Goal: Task Accomplishment & Management: Use online tool/utility

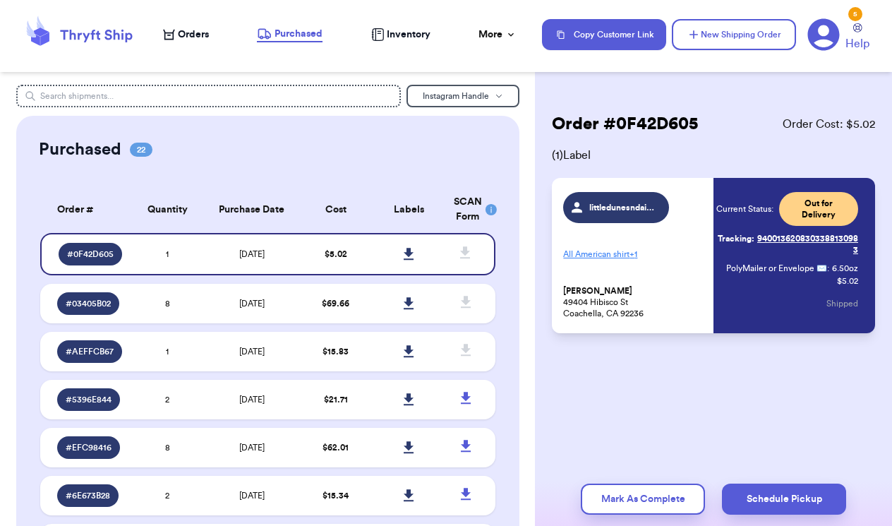
click at [199, 35] on span "Orders" at bounding box center [193, 35] width 31 height 14
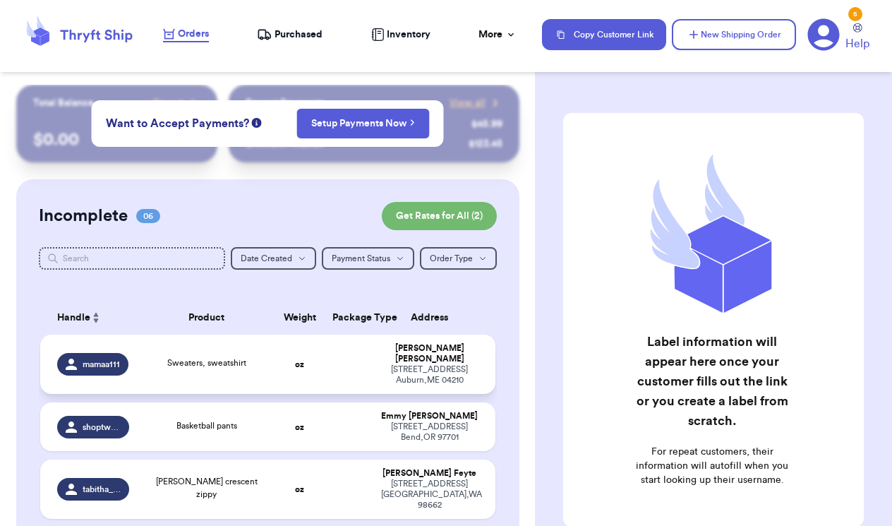
scroll to position [19, 0]
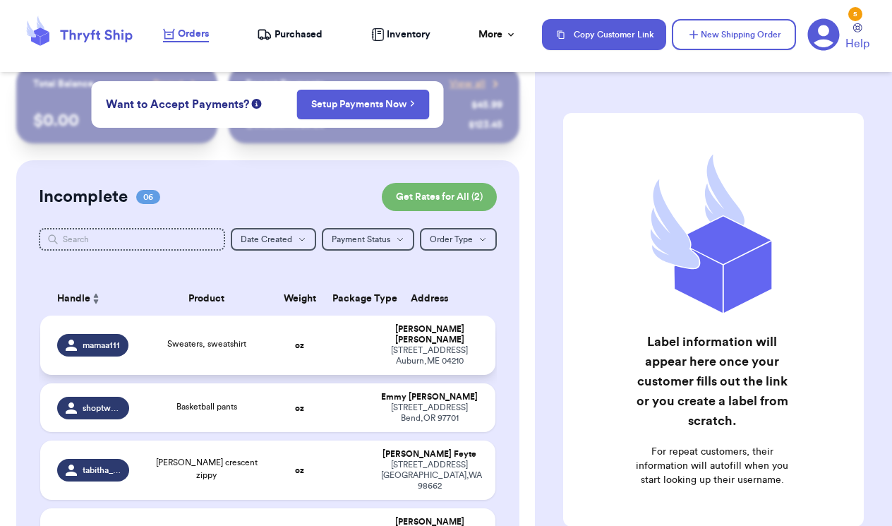
click at [202, 342] on span "Sweaters, sweatshirt" at bounding box center [206, 343] width 79 height 8
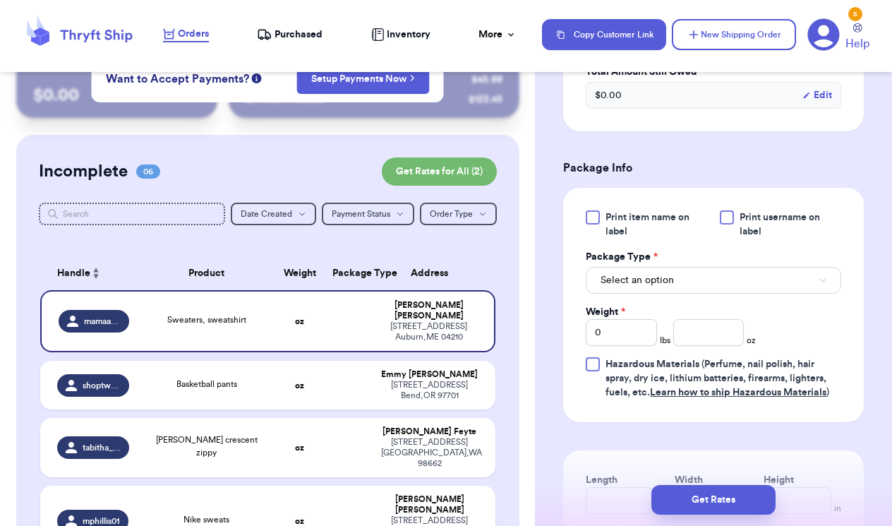
scroll to position [520, 0]
click at [707, 279] on button "Select an option" at bounding box center [713, 279] width 255 height 27
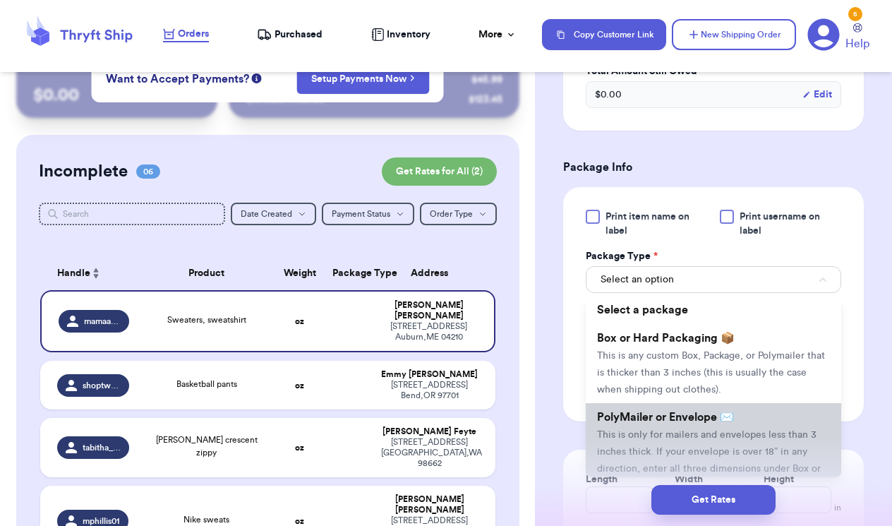
click at [670, 453] on span "This is only for mailers and envelopes less than 3 inches thick. If your envelo…" at bounding box center [709, 460] width 224 height 61
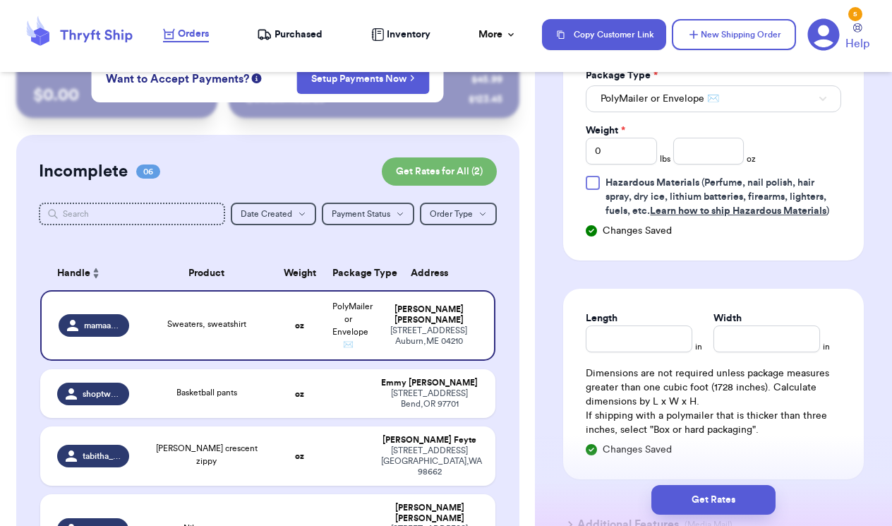
scroll to position [695, 0]
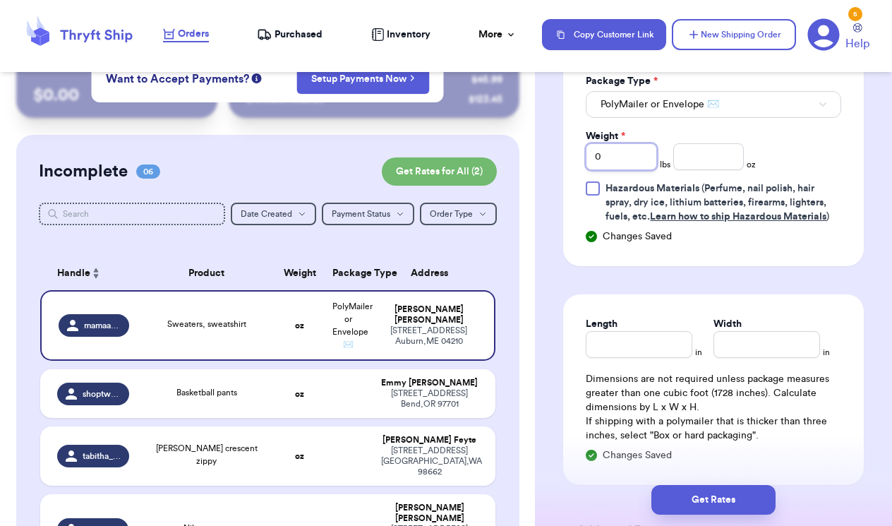
click at [636, 162] on input "0" at bounding box center [621, 156] width 71 height 27
type input "3"
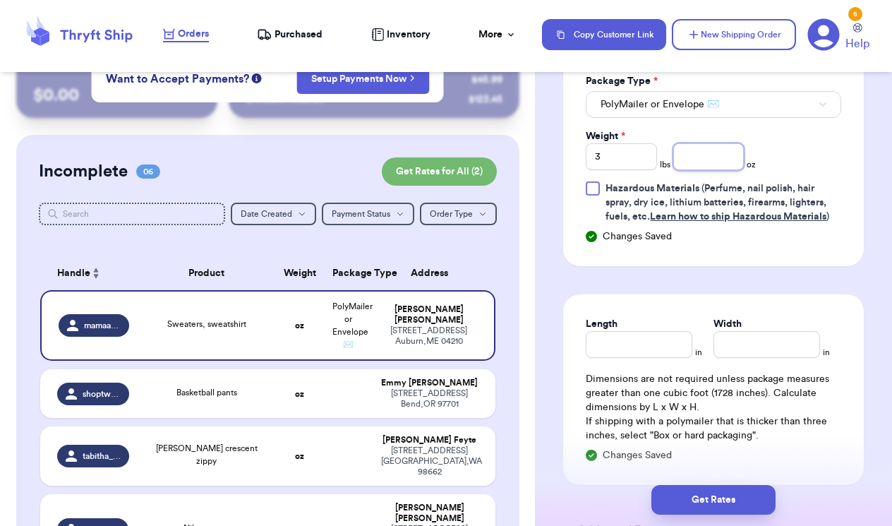
click at [708, 162] on input "number" at bounding box center [708, 156] width 71 height 27
type input "15"
click at [783, 255] on div "Print item name on label Print username on label Package Type * PolyMailer or E…" at bounding box center [713, 139] width 301 height 254
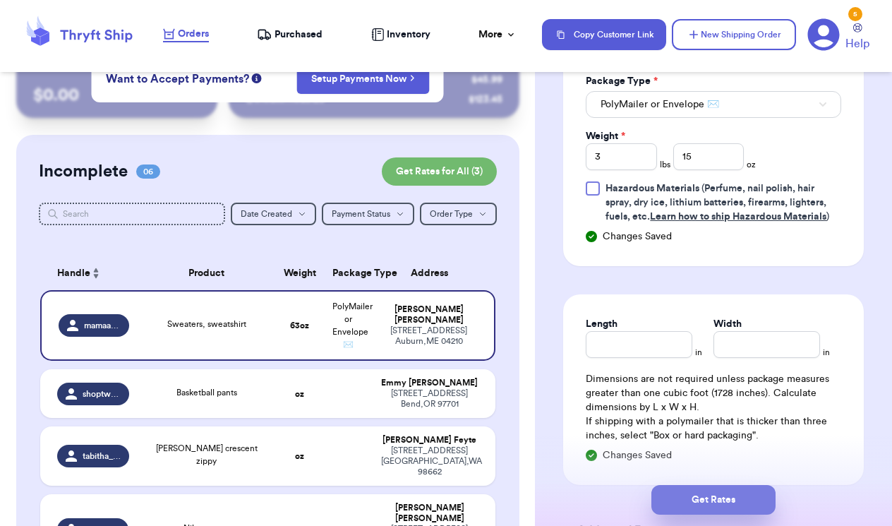
click at [727, 495] on button "Get Rates" at bounding box center [713, 500] width 124 height 30
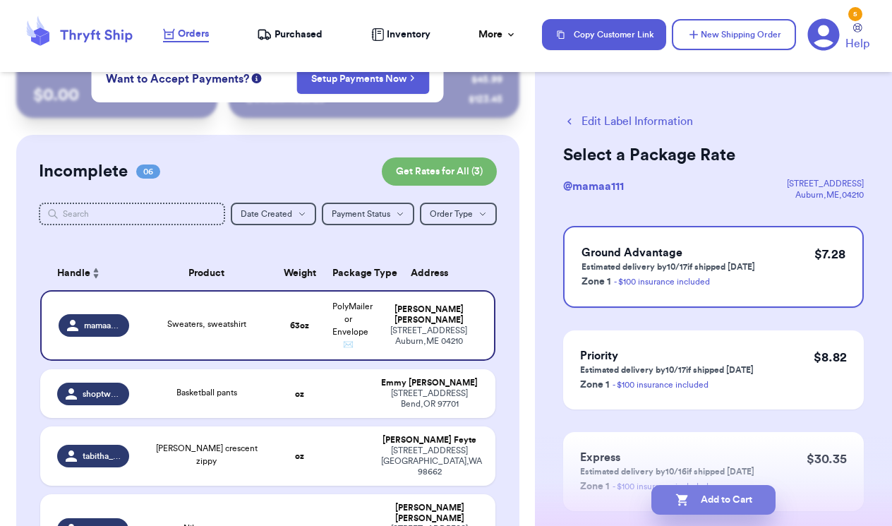
click at [730, 499] on button "Add to Cart" at bounding box center [713, 500] width 124 height 30
checkbox input "true"
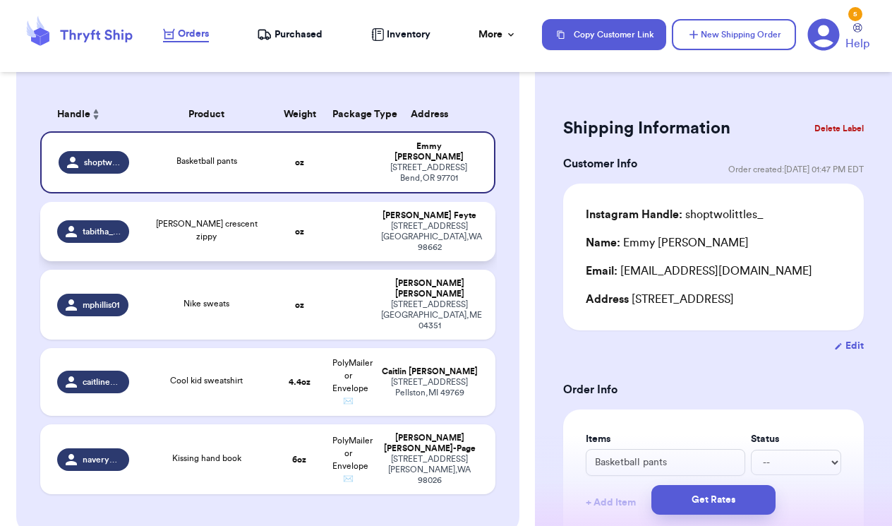
scroll to position [209, 0]
